Goal: Task Accomplishment & Management: Manage account settings

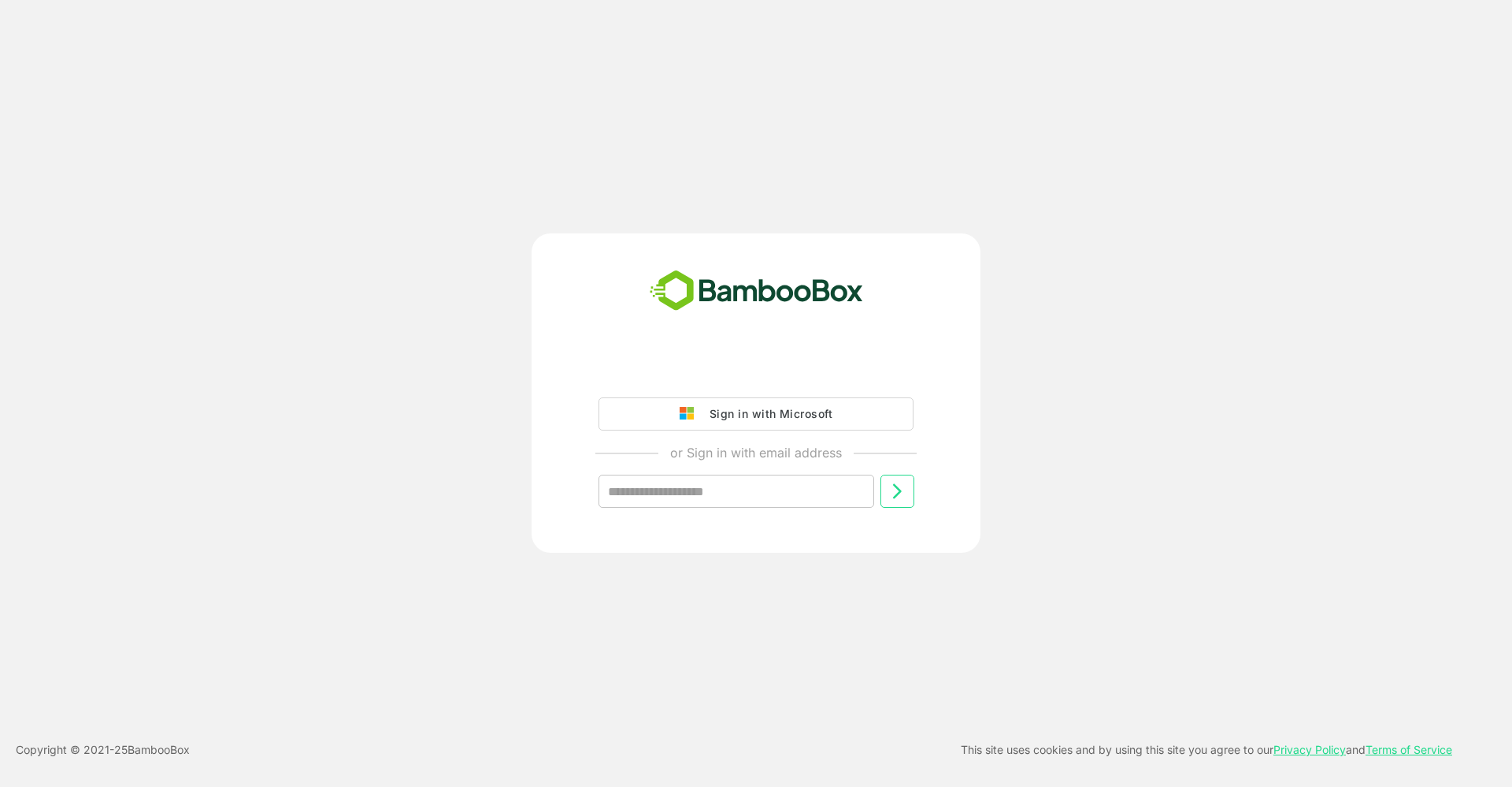
click at [806, 406] on div "Sign in with Microsoft" at bounding box center [767, 414] width 130 height 20
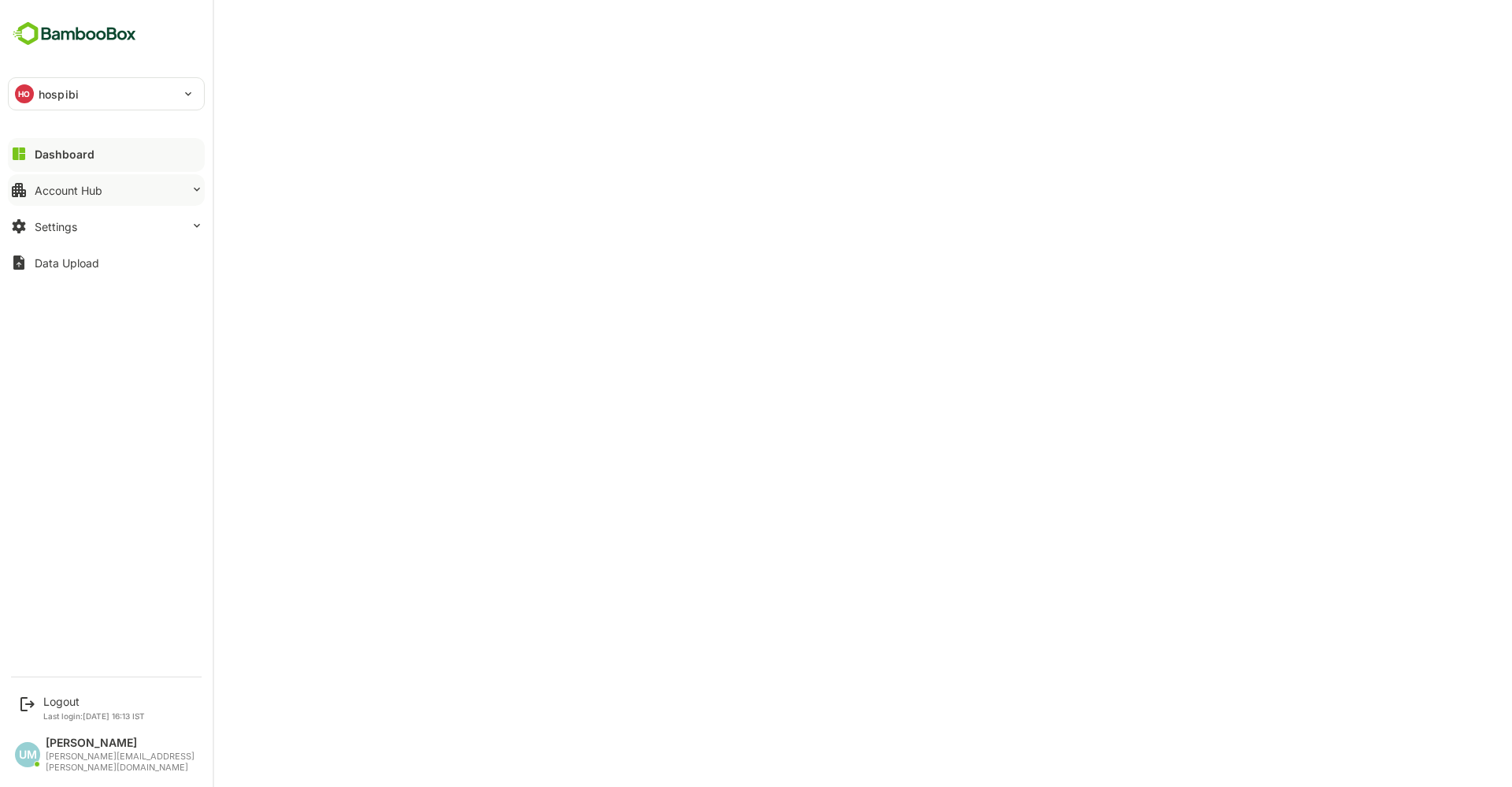
click at [75, 188] on div "Account Hub" at bounding box center [68, 190] width 68 height 13
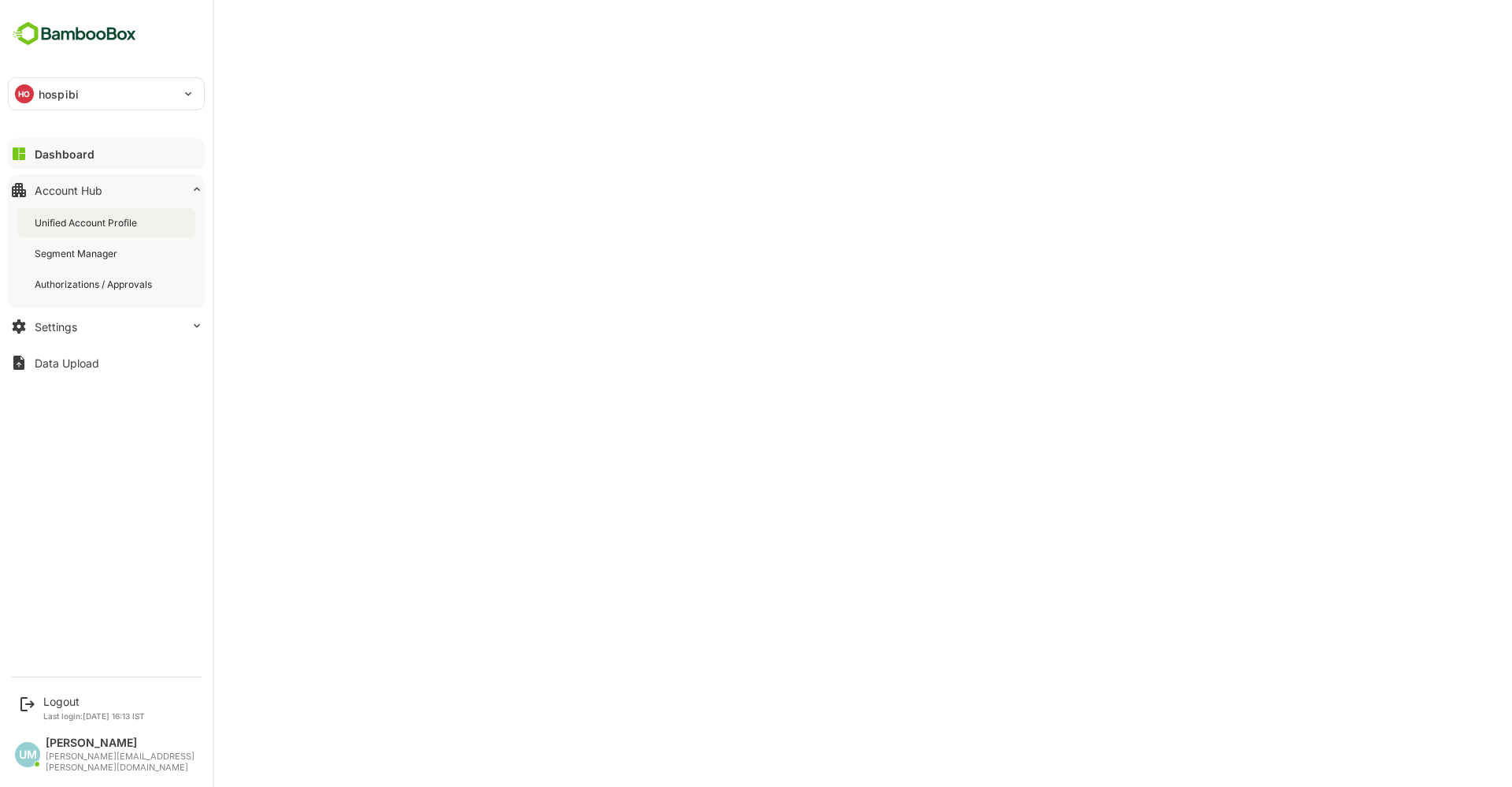
click at [77, 233] on div "Unified Account Profile" at bounding box center [106, 222] width 178 height 29
click at [19, 31] on img at bounding box center [75, 33] width 133 height 30
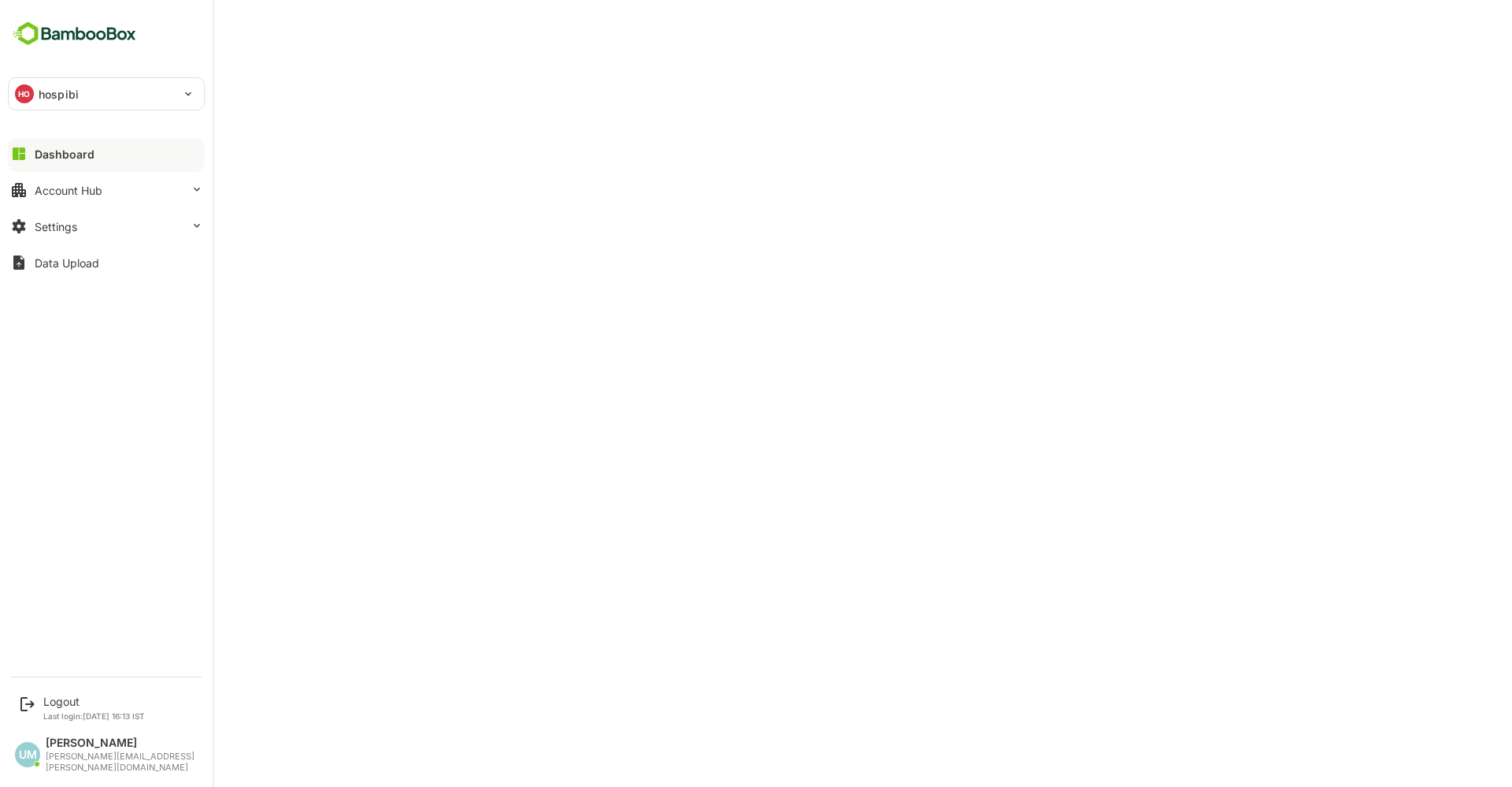
click at [36, 157] on div "Dashboard" at bounding box center [64, 154] width 60 height 13
click at [114, 149] on button "Dashboard" at bounding box center [106, 154] width 197 height 31
click at [93, 196] on button "Account Hub" at bounding box center [106, 190] width 197 height 31
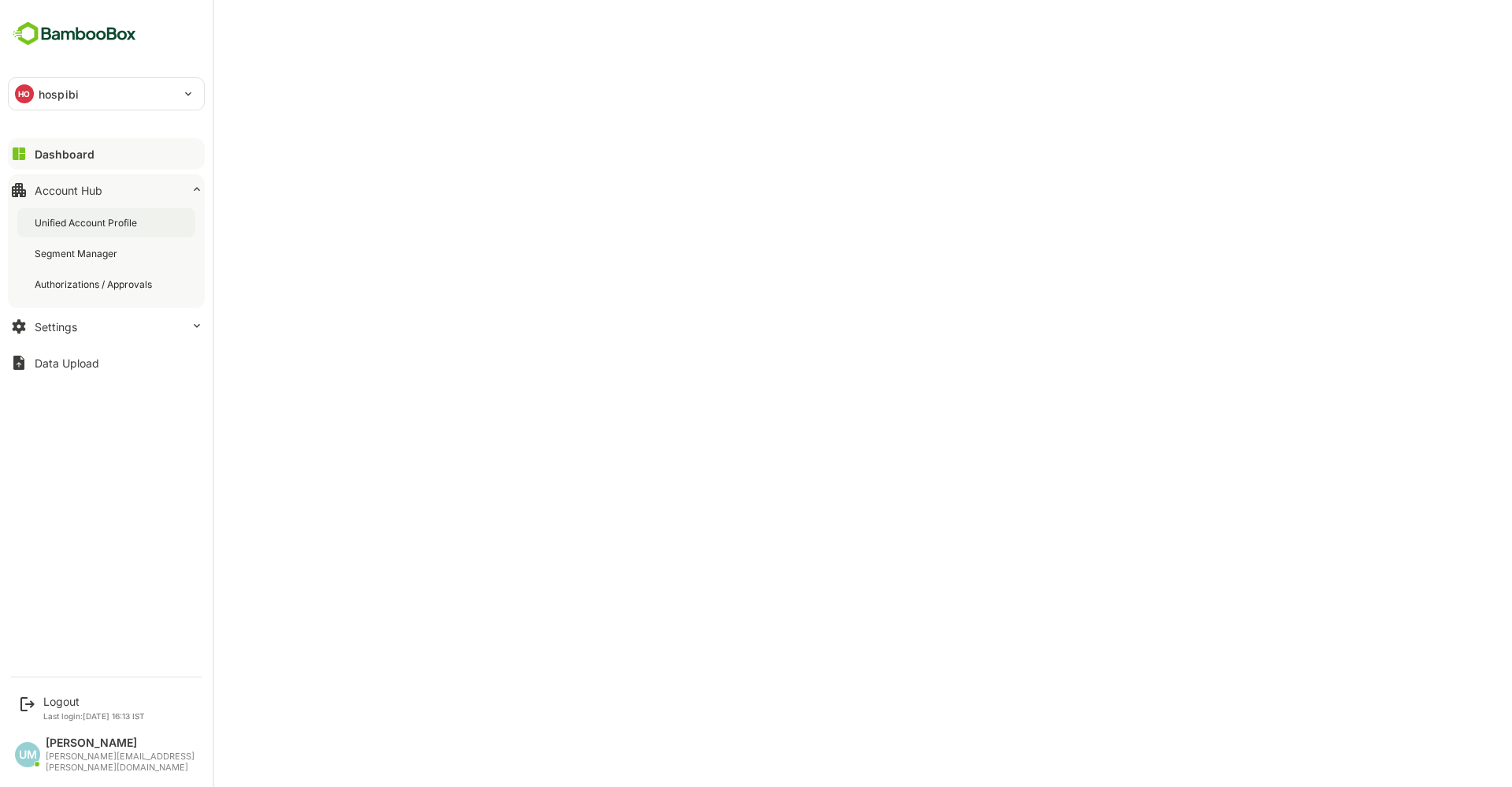
click at [100, 231] on div "Unified Account Profile" at bounding box center [106, 222] width 178 height 29
